Goal: Navigation & Orientation: Find specific page/section

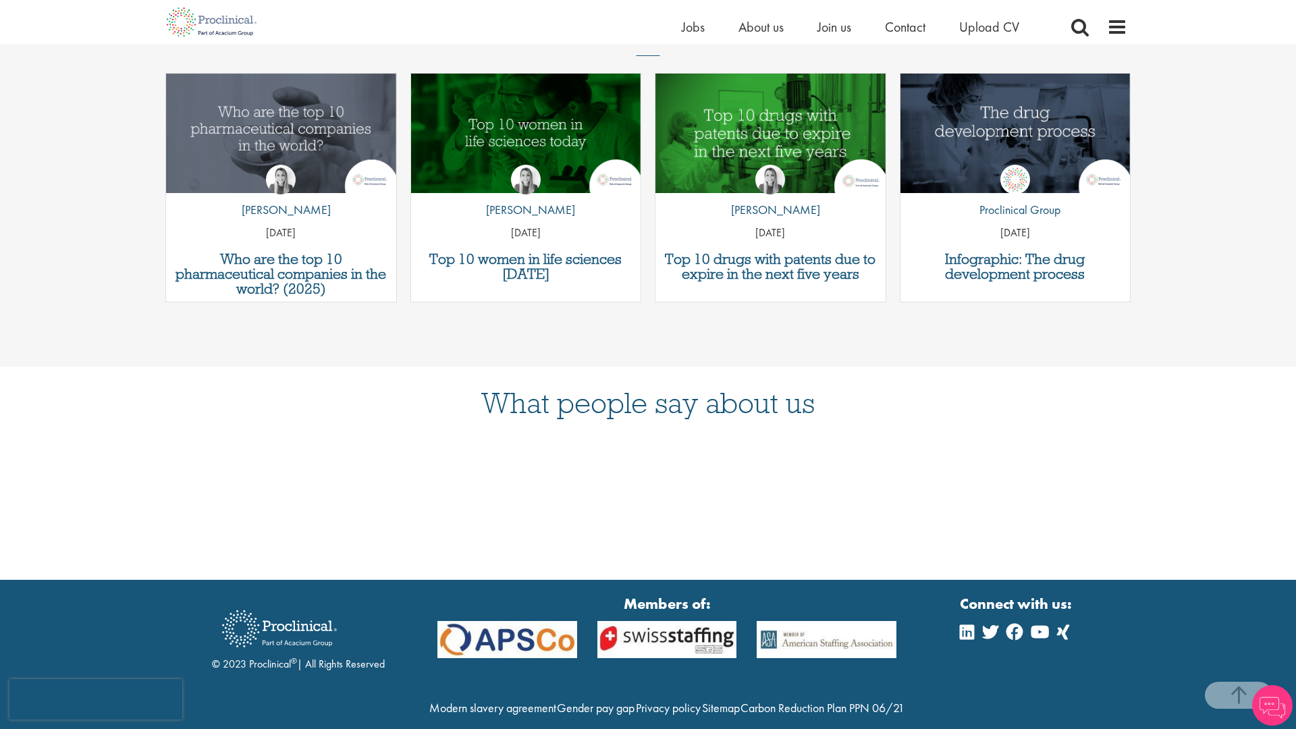
scroll to position [2172, 0]
